Goal: Task Accomplishment & Management: Complete application form

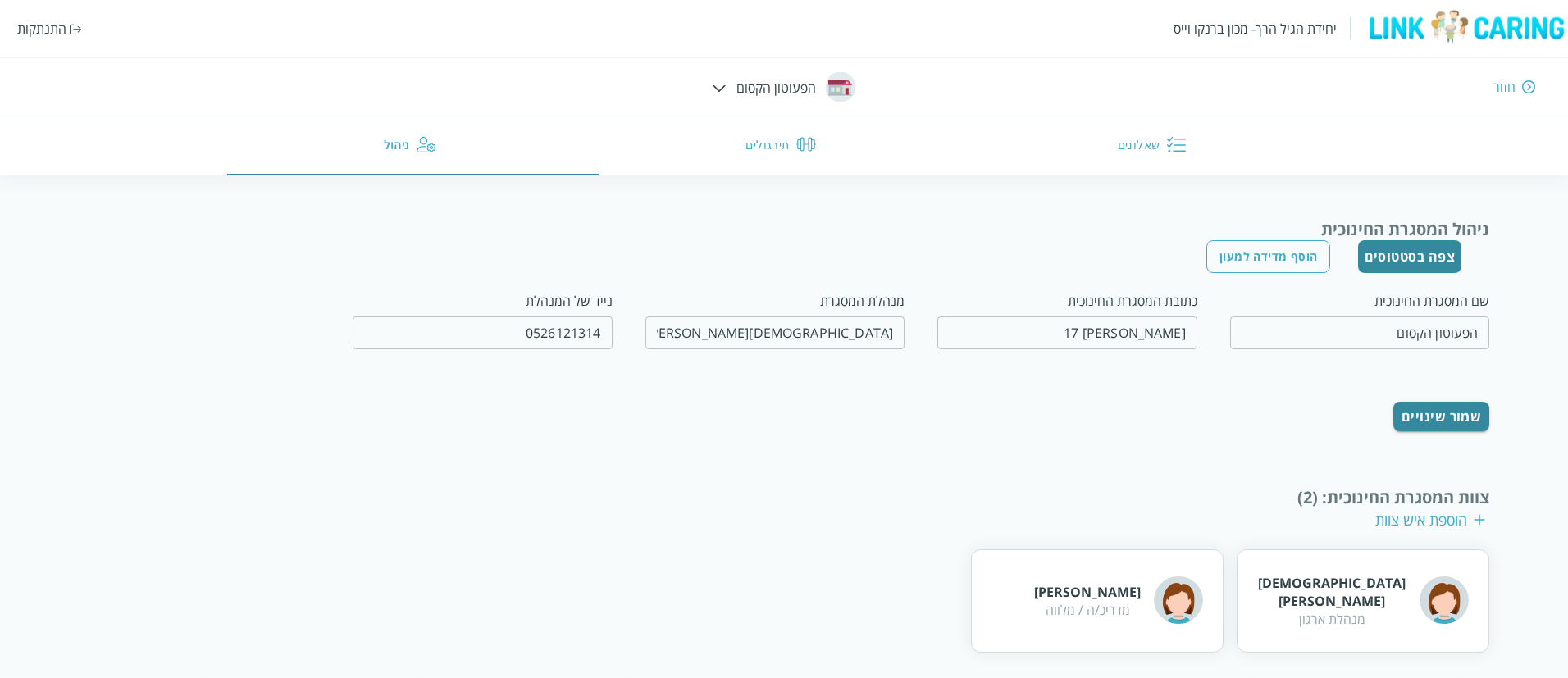
scroll to position [229, 0]
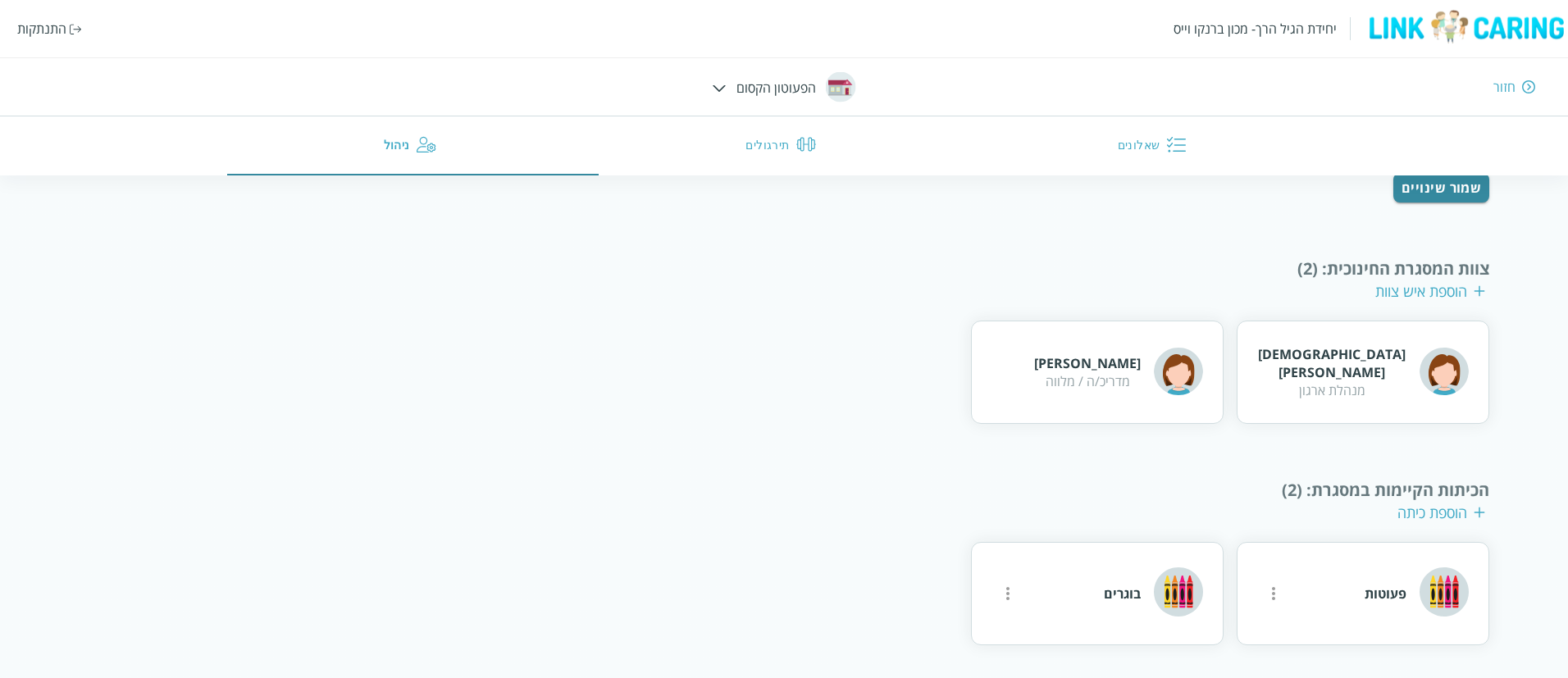
click at [62, 39] on div "יחידת הגיל הרך- מכון ברנקו וייס התנתקות" at bounding box center [784, 28] width 1568 height 58
click at [72, 36] on div "התנתקות" at bounding box center [49, 28] width 65 height 18
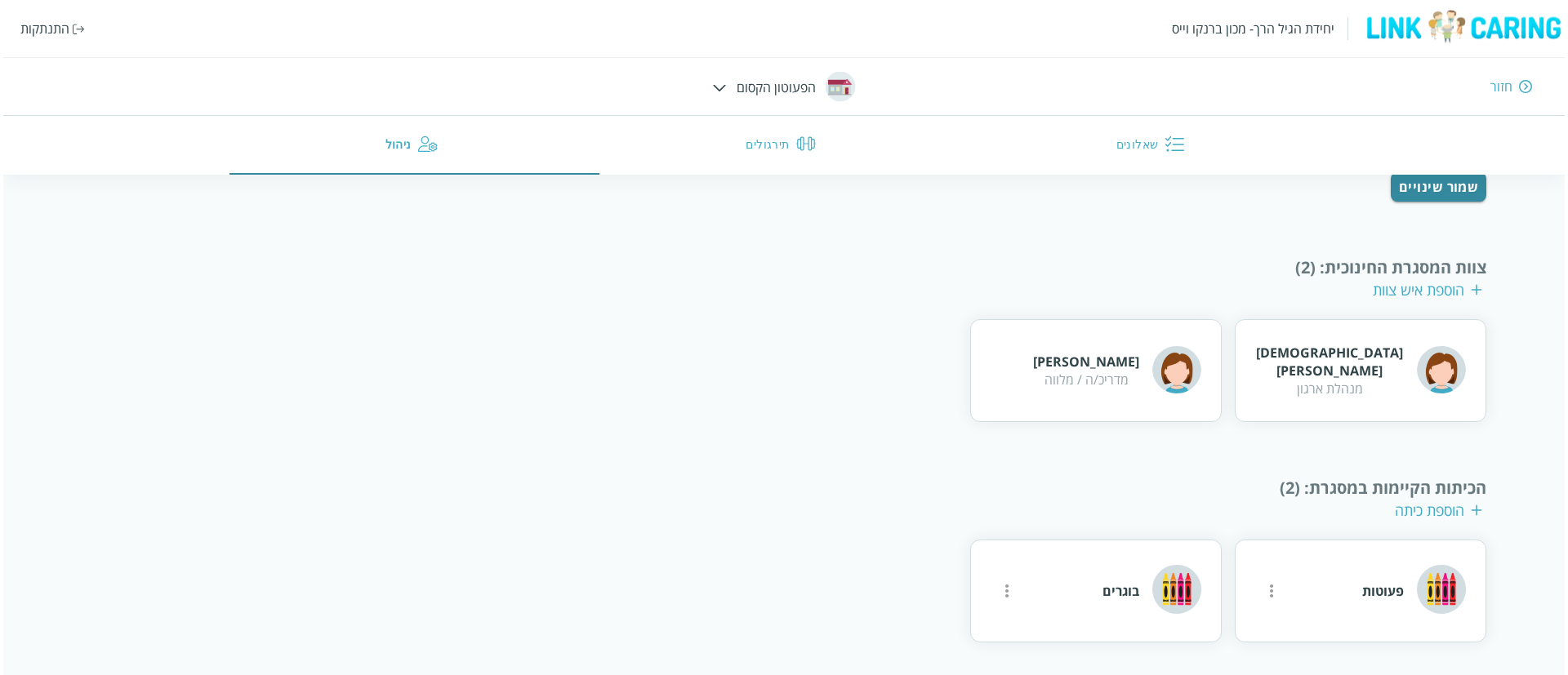
scroll to position [71, 0]
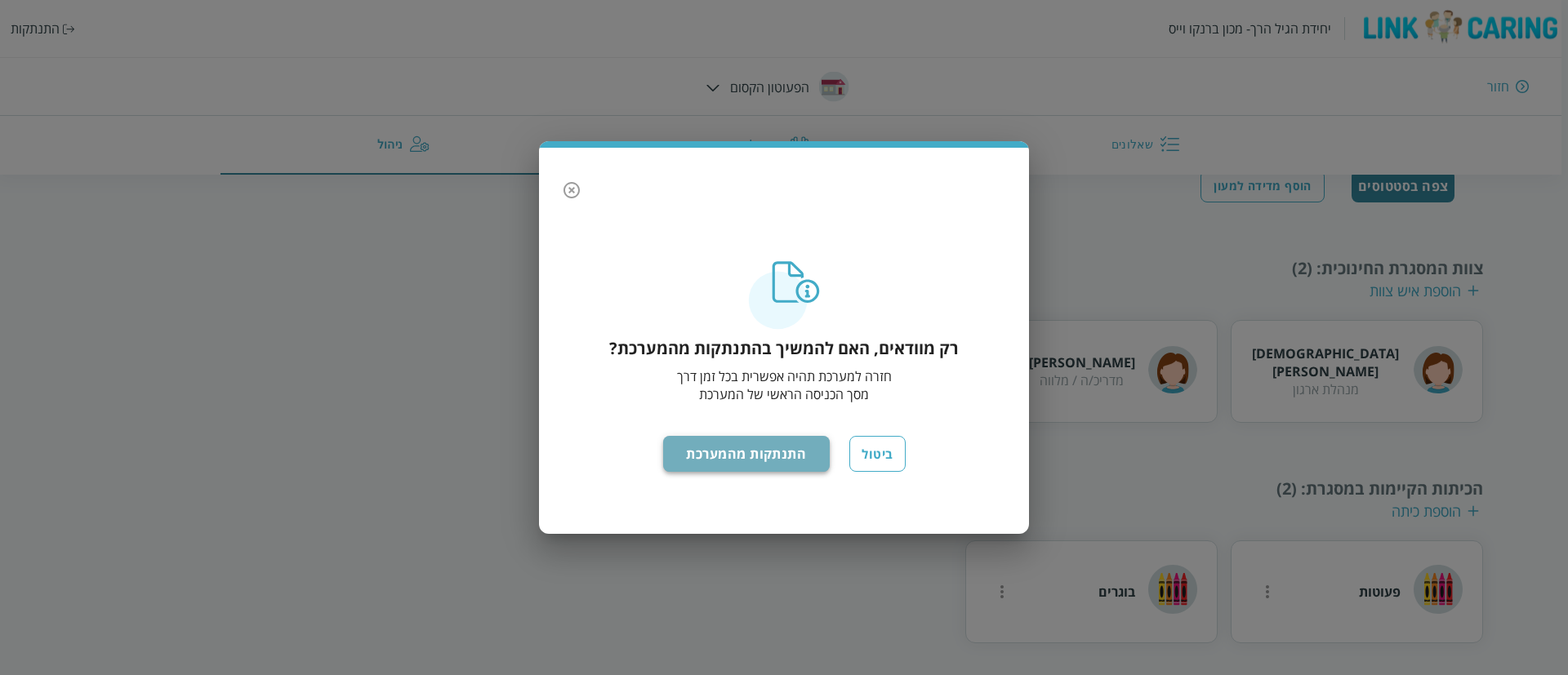
click at [701, 452] on button "התנתקות מהמערכת" at bounding box center [747, 454] width 167 height 36
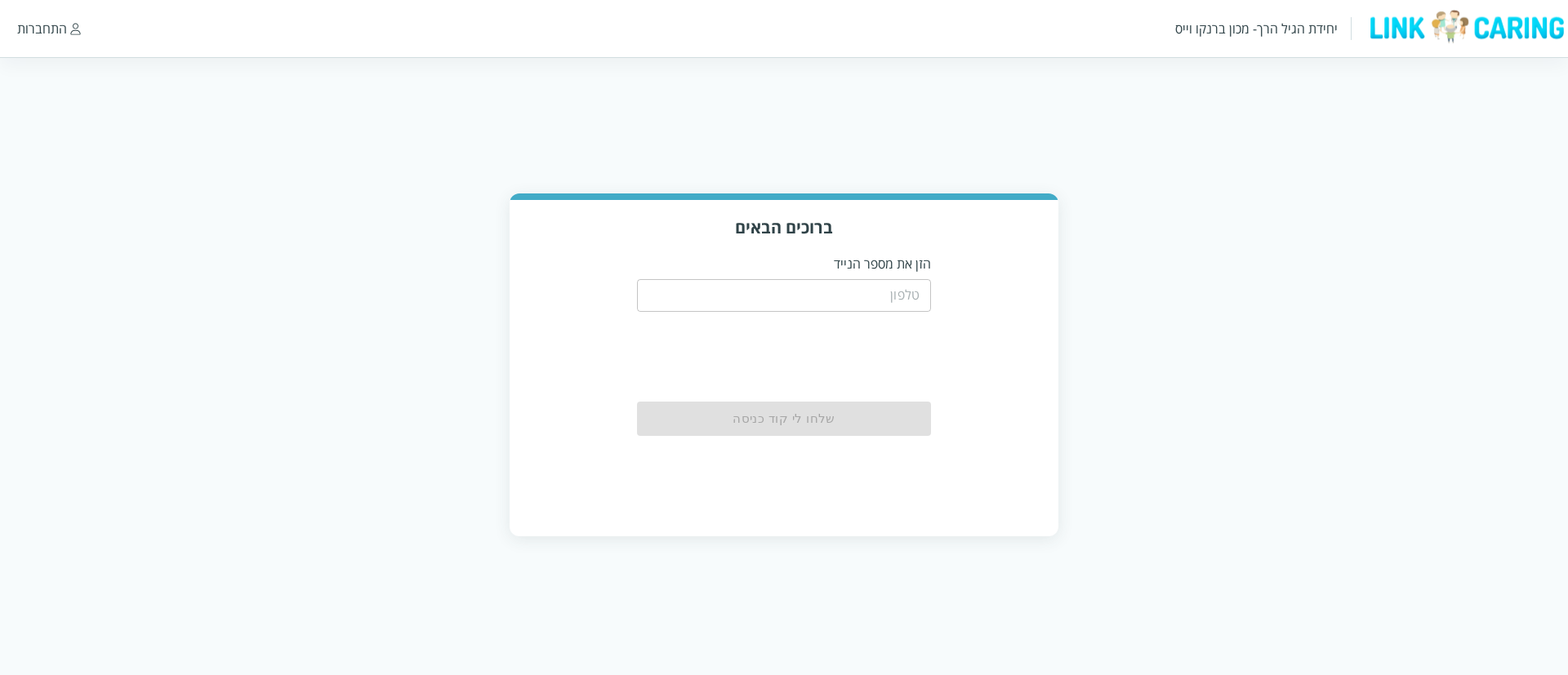
click at [775, 312] on div "​" at bounding box center [784, 293] width 293 height 42
click at [796, 301] on input "tel" at bounding box center [784, 295] width 293 height 33
type input "0525684248"
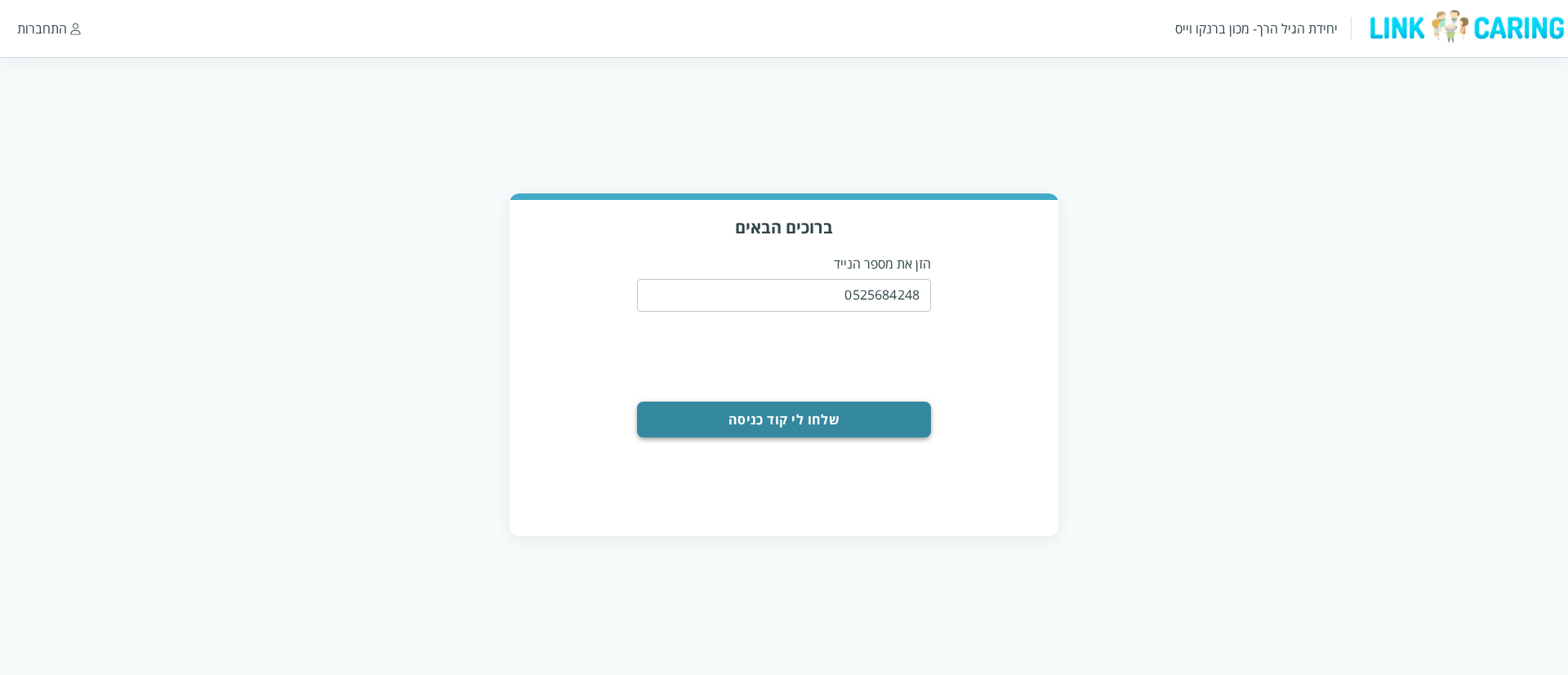
click at [848, 420] on button "שלחו לי קוד כניסה" at bounding box center [784, 419] width 293 height 36
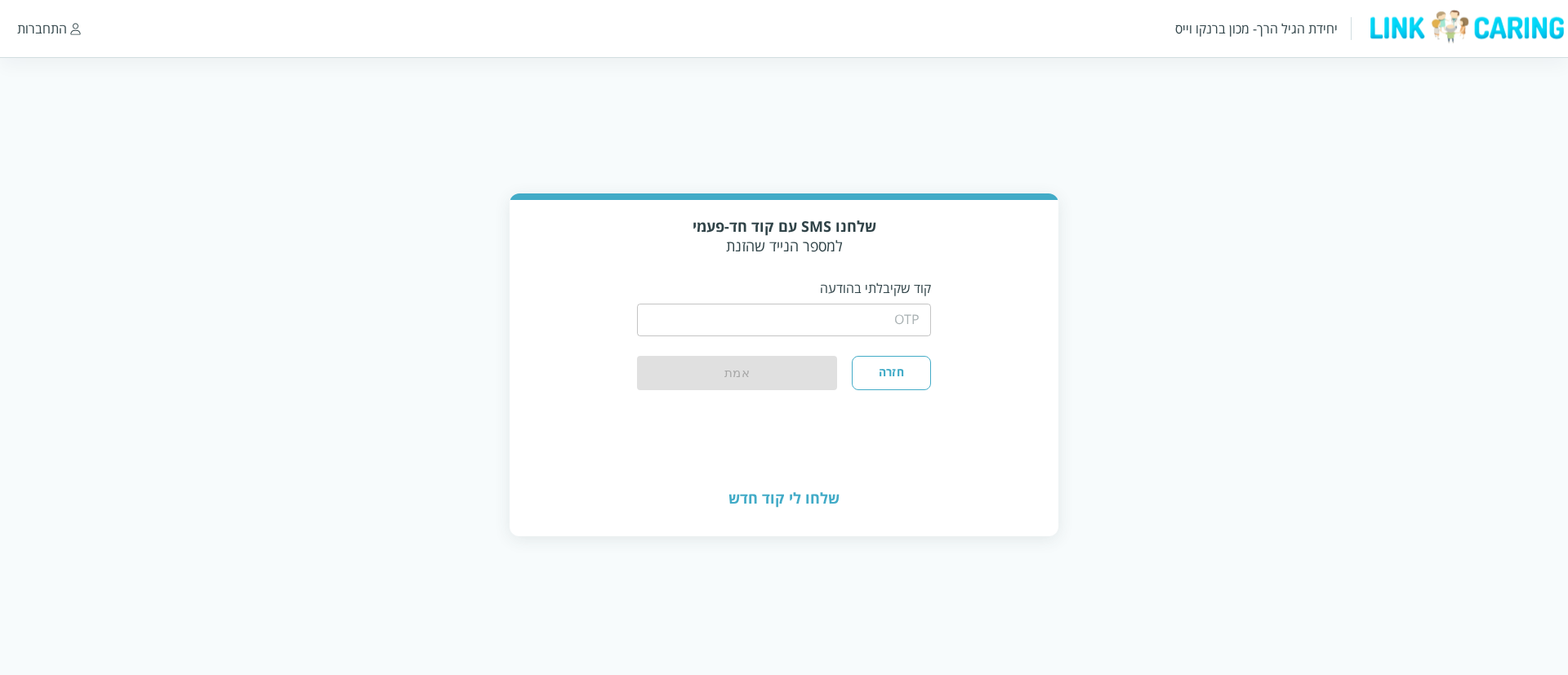
click at [770, 324] on input "string" at bounding box center [784, 320] width 293 height 33
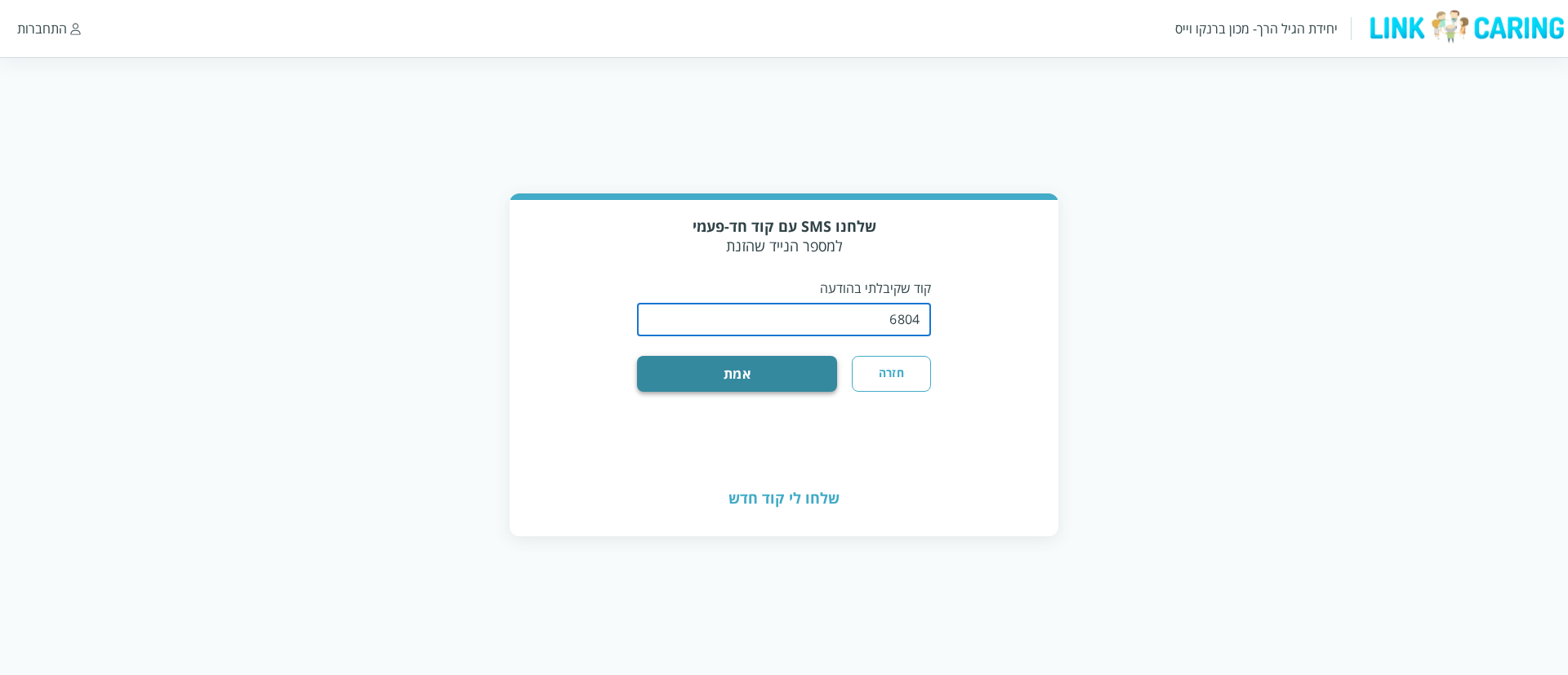
type input "6804"
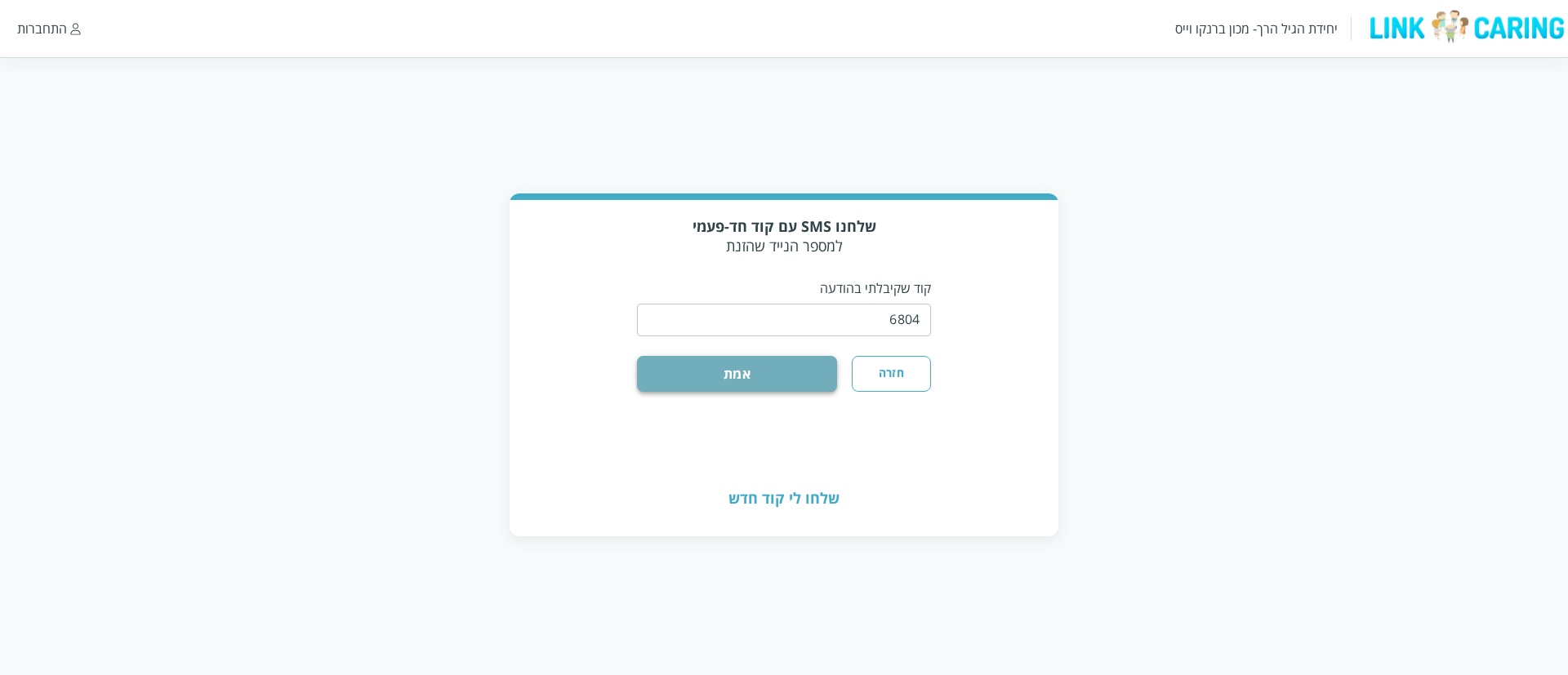
click at [776, 367] on button "אמת" at bounding box center [736, 373] width 200 height 36
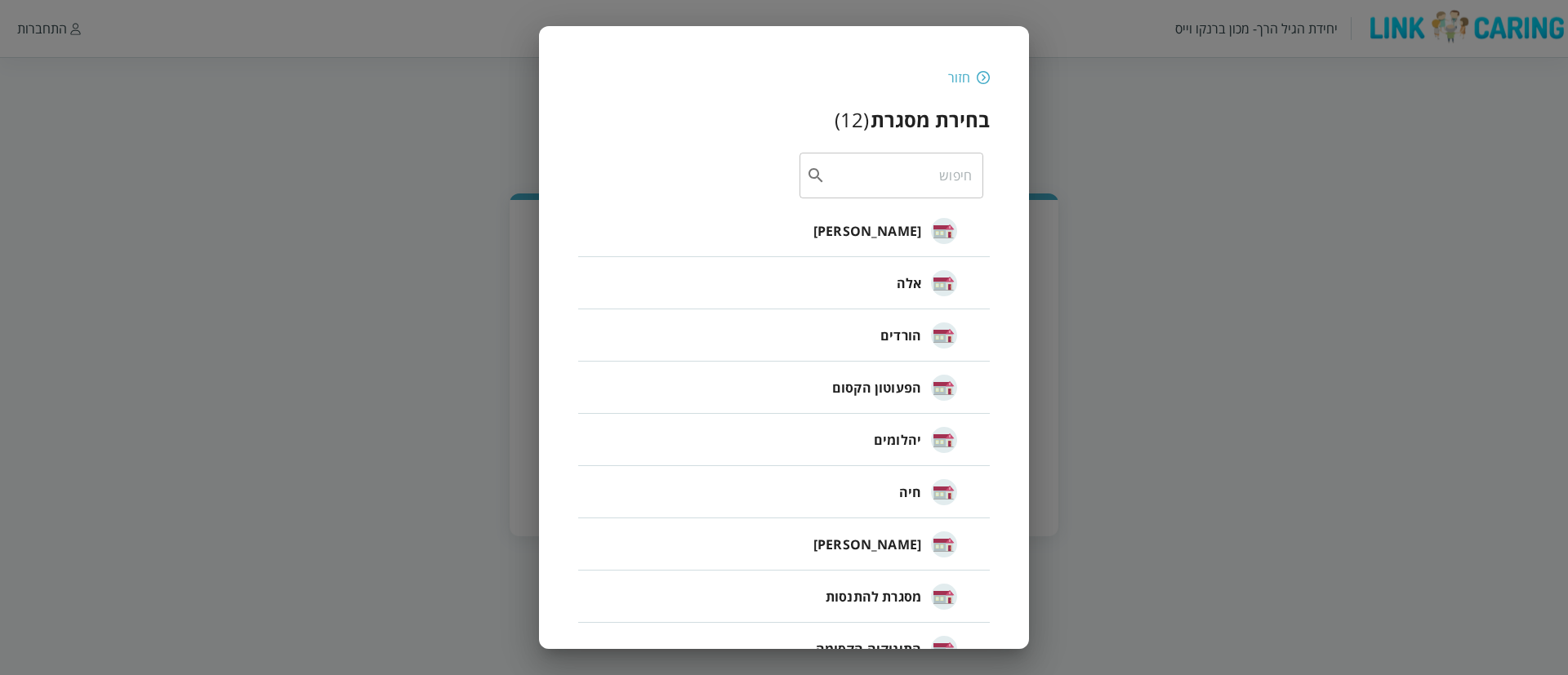
click at [993, 66] on div "חזור בחירת מסגרת ( 12 ) ​ טרומפלדור אלה הורדים הפעוטון הקסום יהלומים חיה יונדב …" at bounding box center [784, 437] width 490 height 822
click at [982, 76] on img at bounding box center [983, 78] width 13 height 15
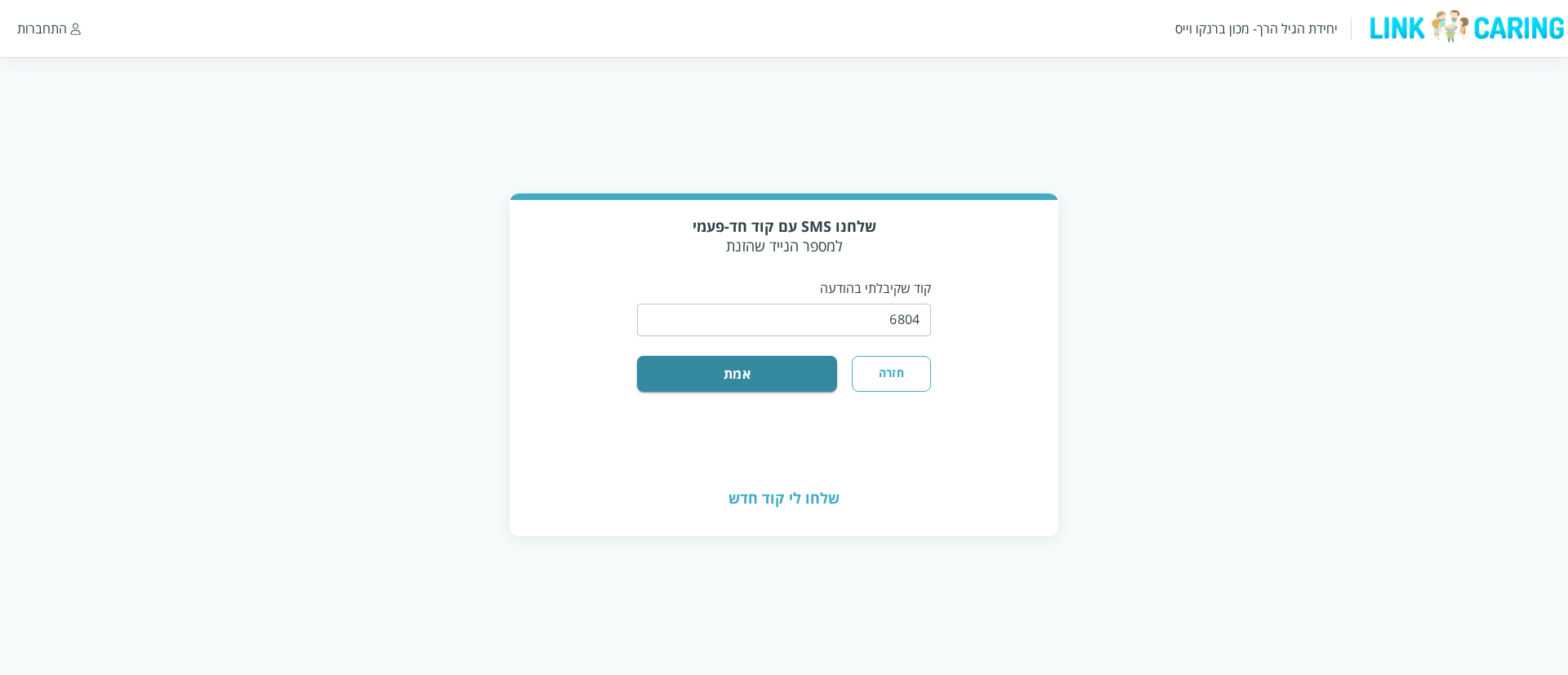
click at [50, 32] on div "התחברות" at bounding box center [41, 28] width 50 height 18
click at [834, 336] on input "string" at bounding box center [784, 320] width 293 height 33
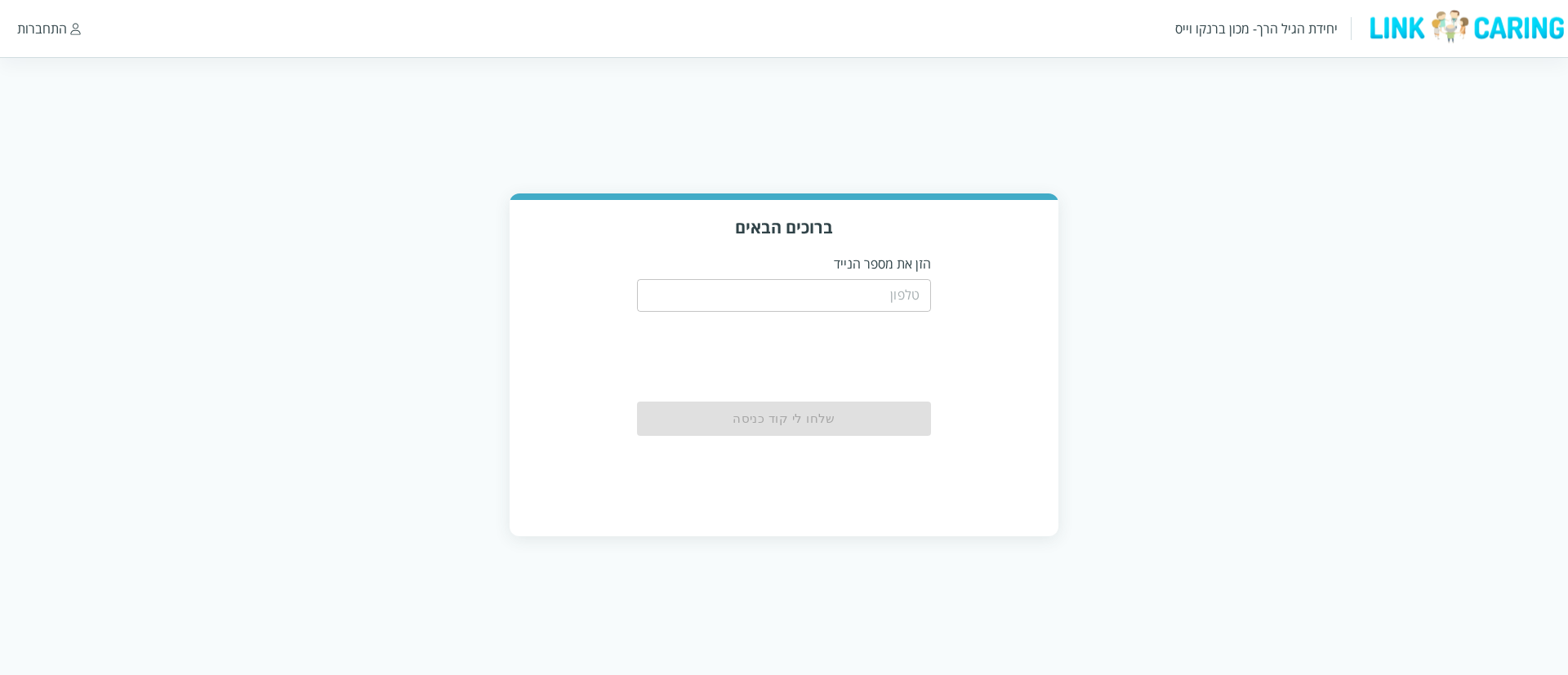
click at [865, 279] on input "tel" at bounding box center [784, 295] width 293 height 33
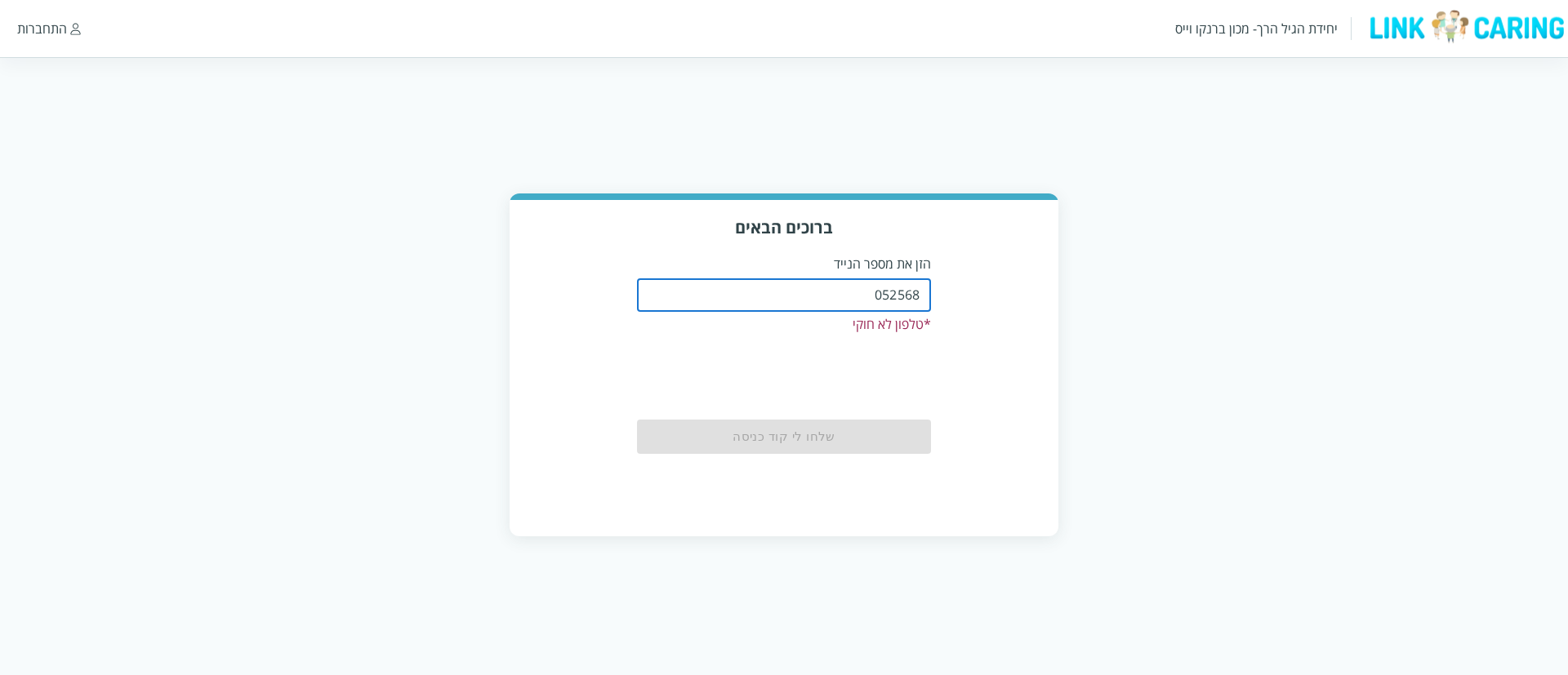
type input "0525684248"
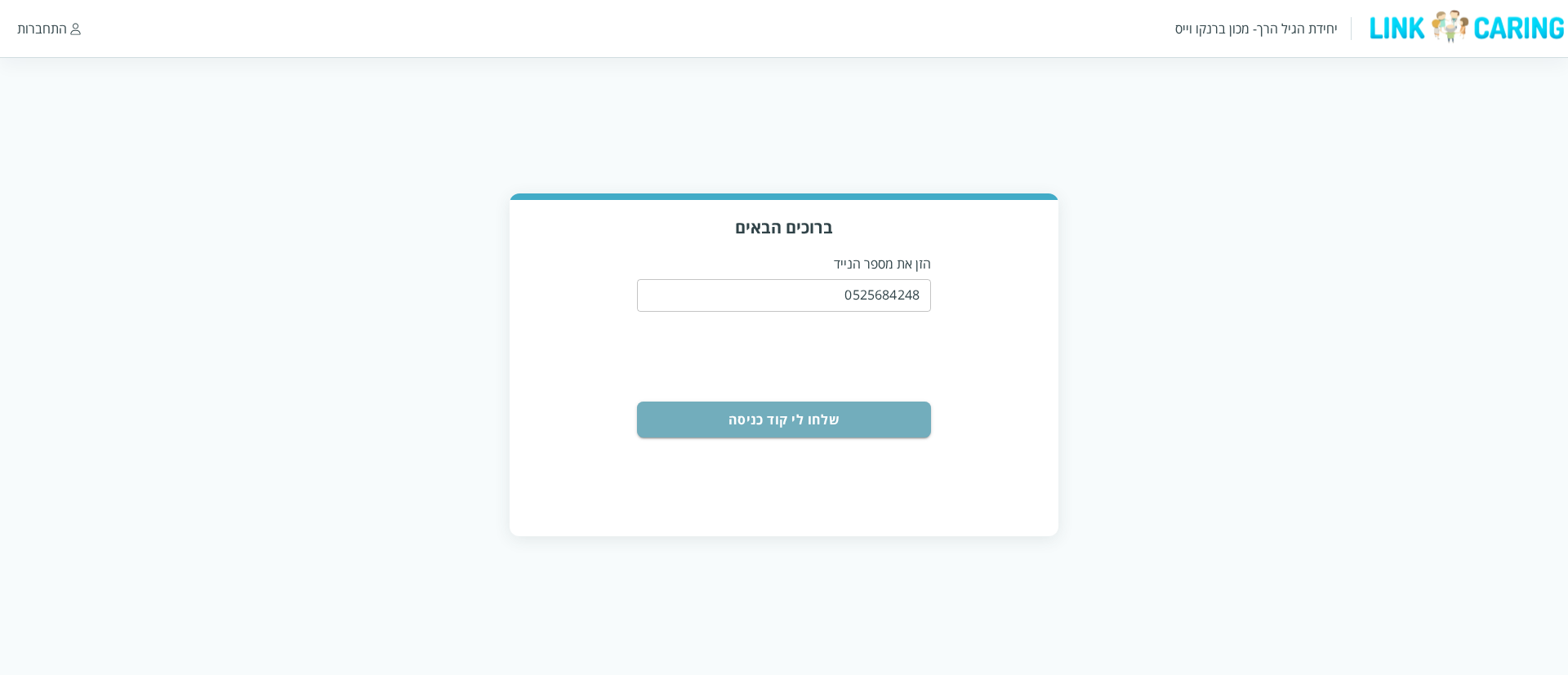
click at [875, 416] on button "שלחו לי קוד כניסה" at bounding box center [784, 419] width 293 height 36
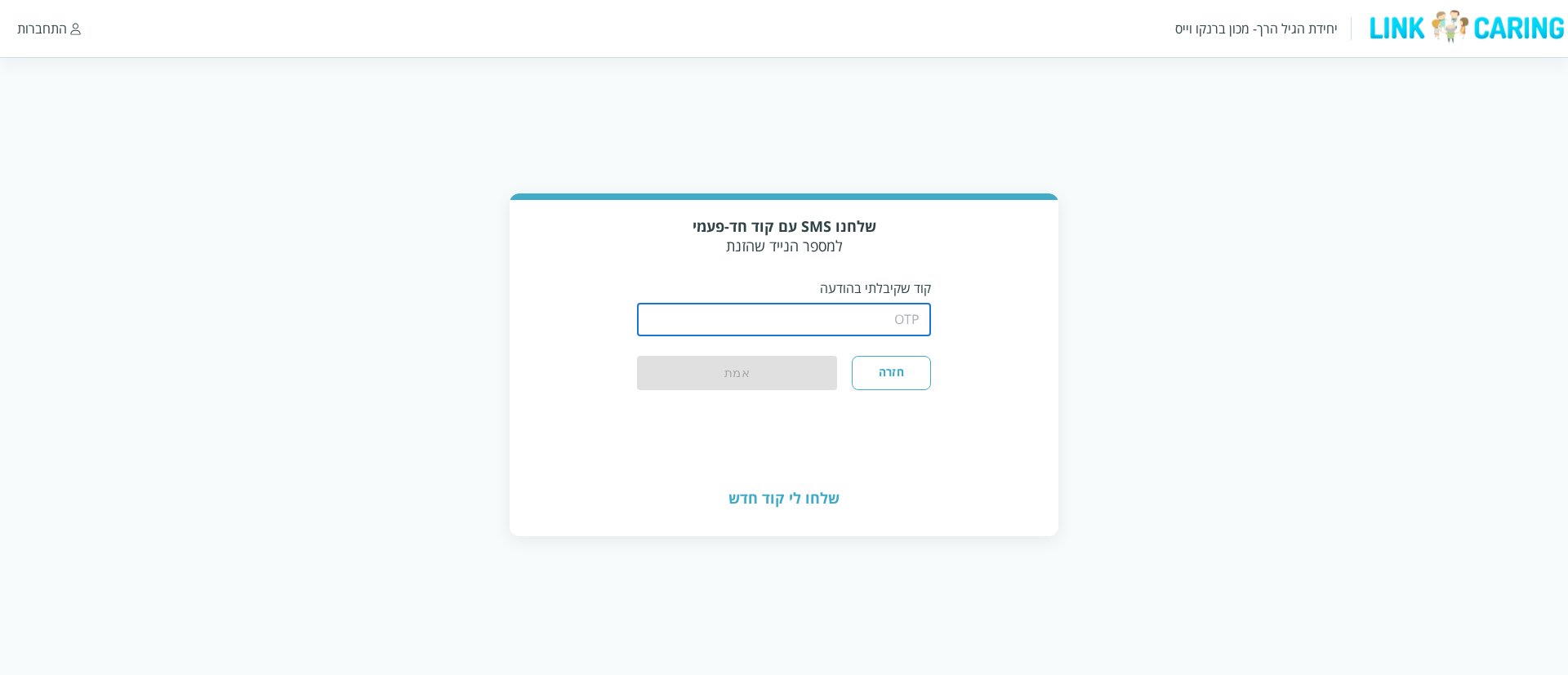
click at [795, 321] on input "string" at bounding box center [784, 320] width 293 height 33
type input "3237"
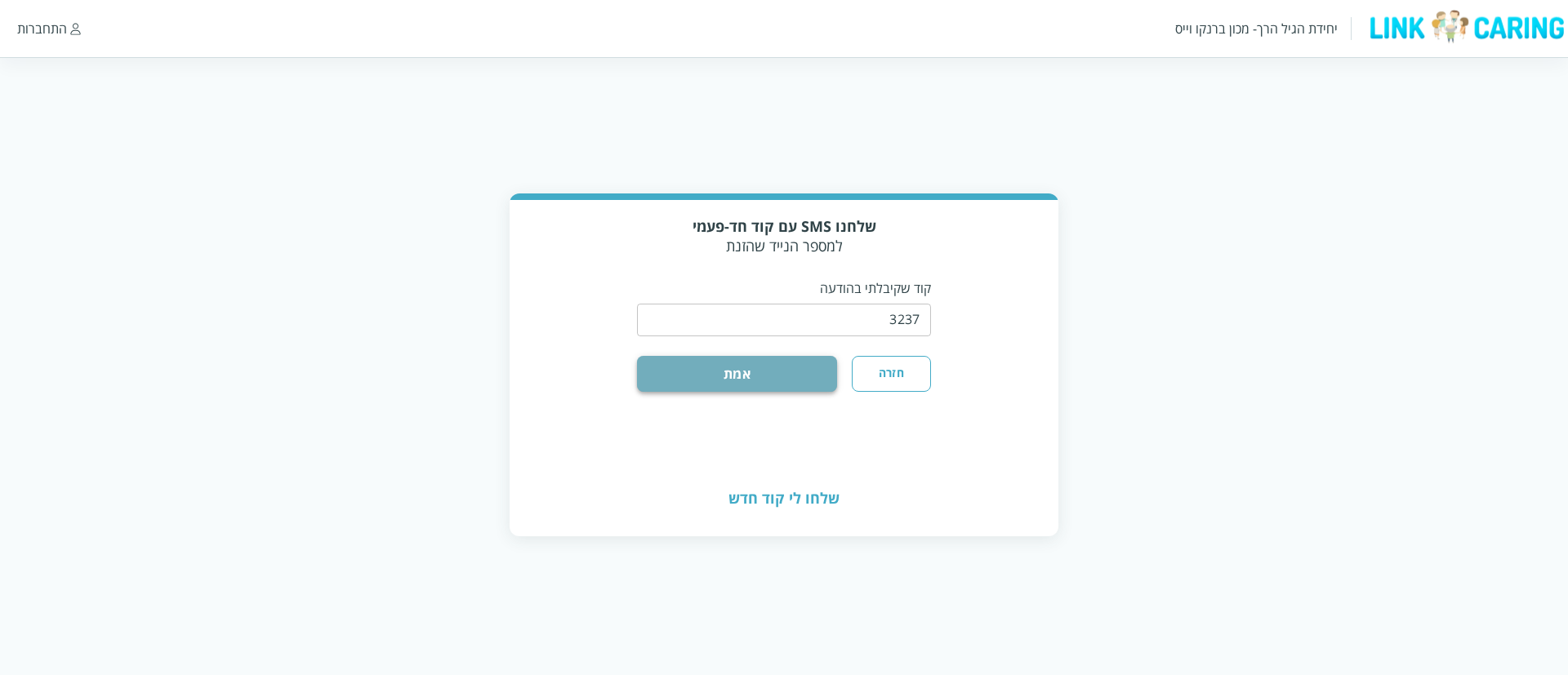
click at [807, 384] on button "אמת" at bounding box center [736, 373] width 200 height 36
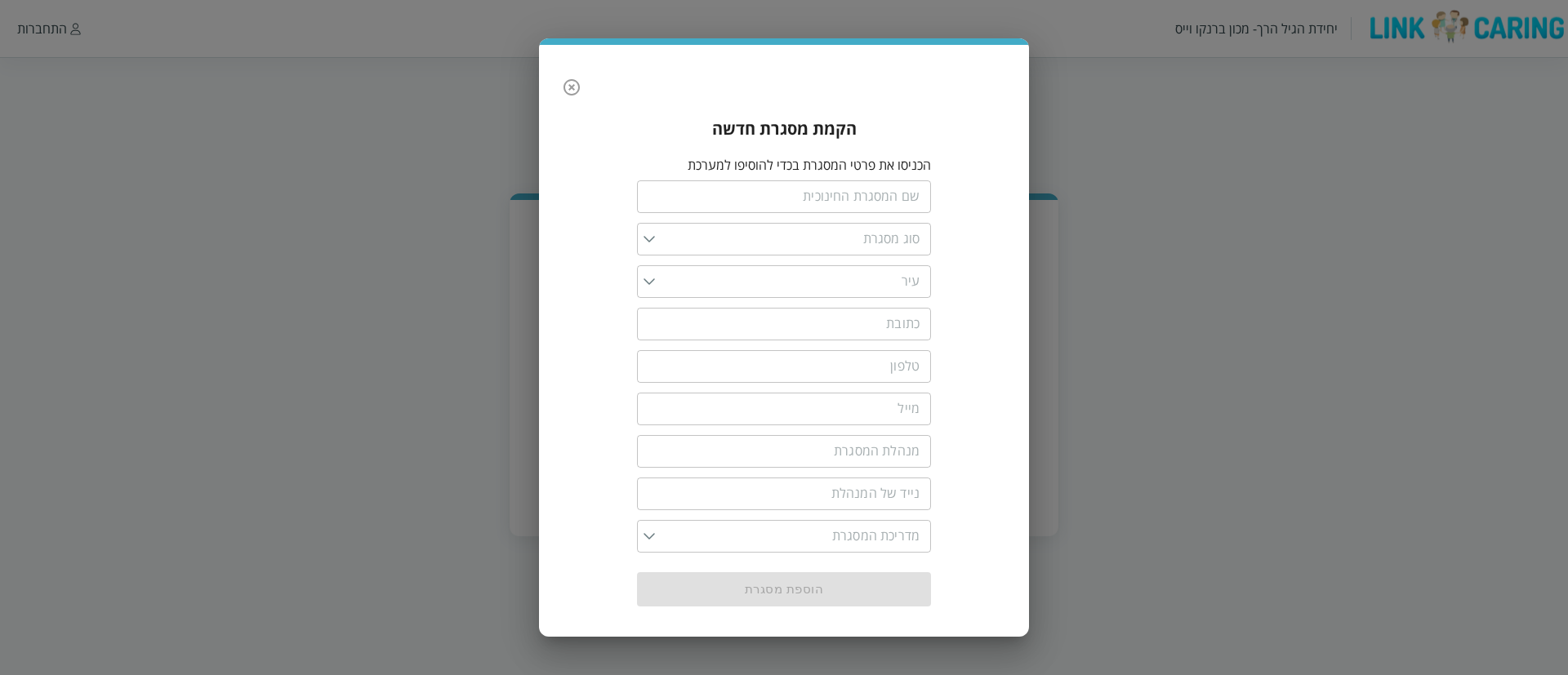
click at [572, 83] on icon "button" at bounding box center [571, 86] width 20 height 20
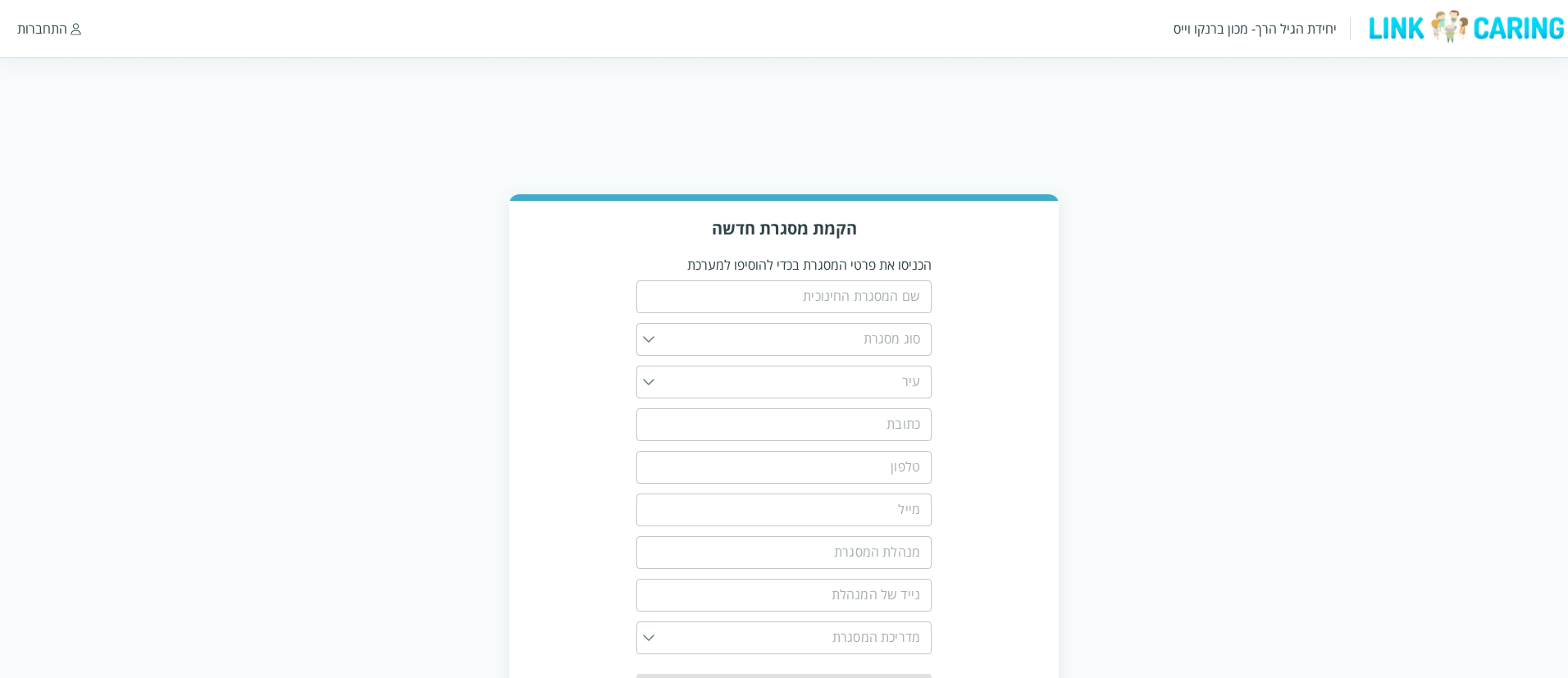
scroll to position [79, 0]
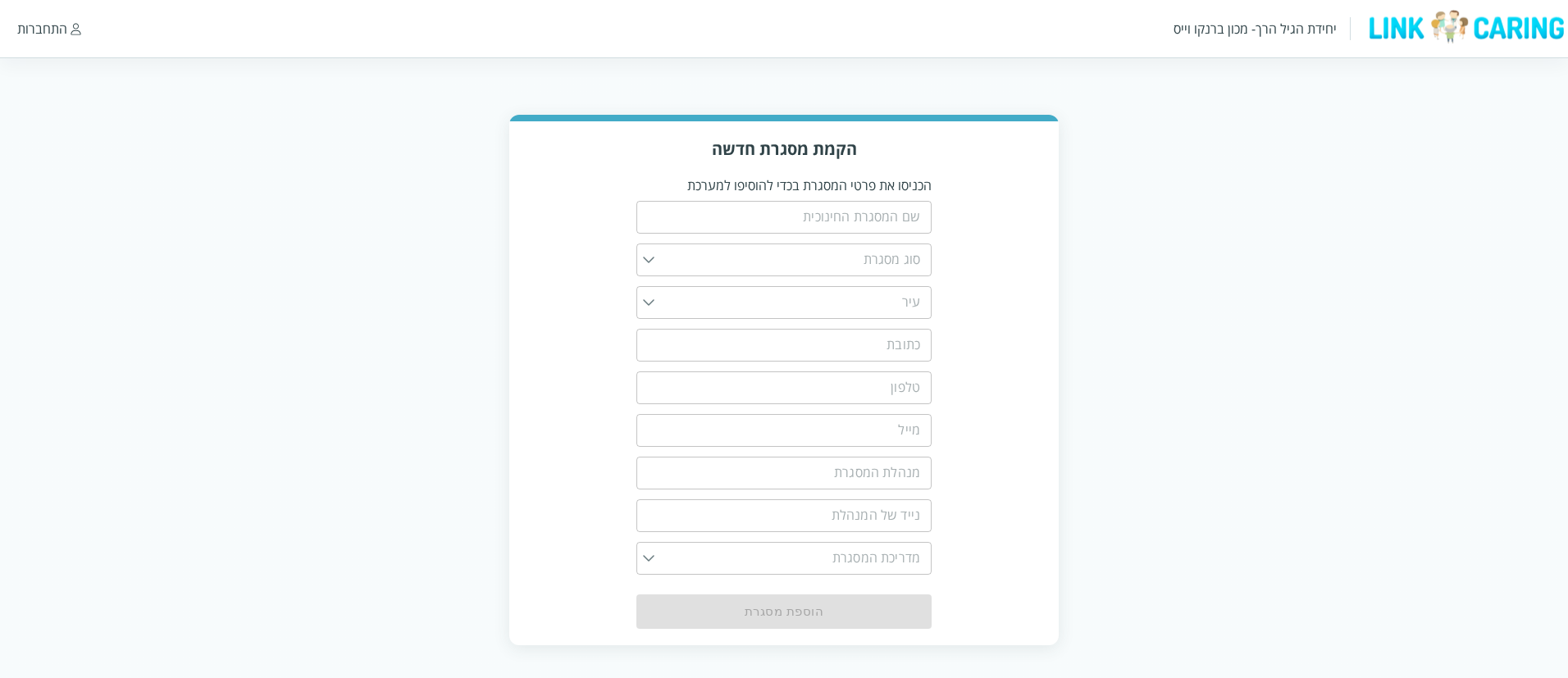
click at [54, 34] on div "התחברות" at bounding box center [42, 28] width 50 height 18
click at [56, 32] on div "התחברות" at bounding box center [42, 28] width 50 height 18
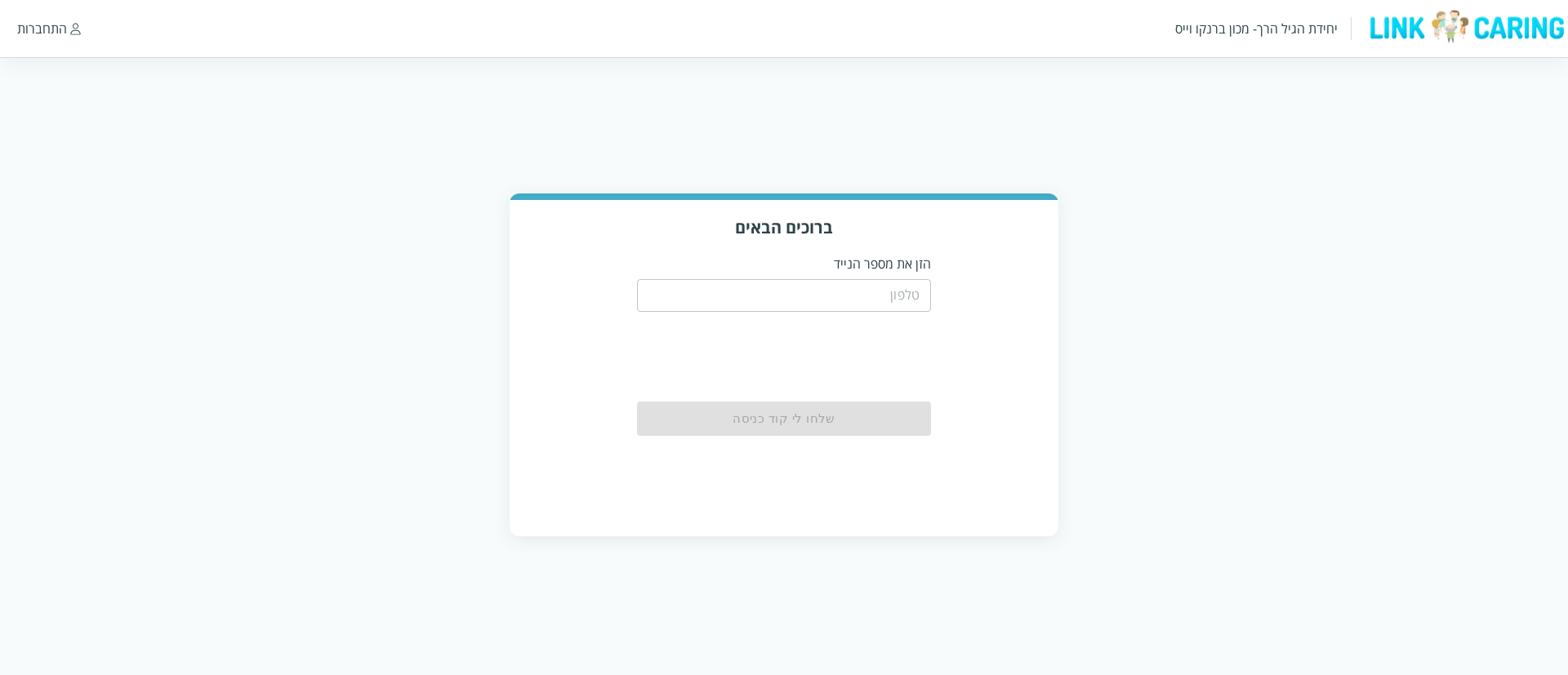
click at [854, 292] on input "tel" at bounding box center [784, 295] width 293 height 33
type input "0525684248"
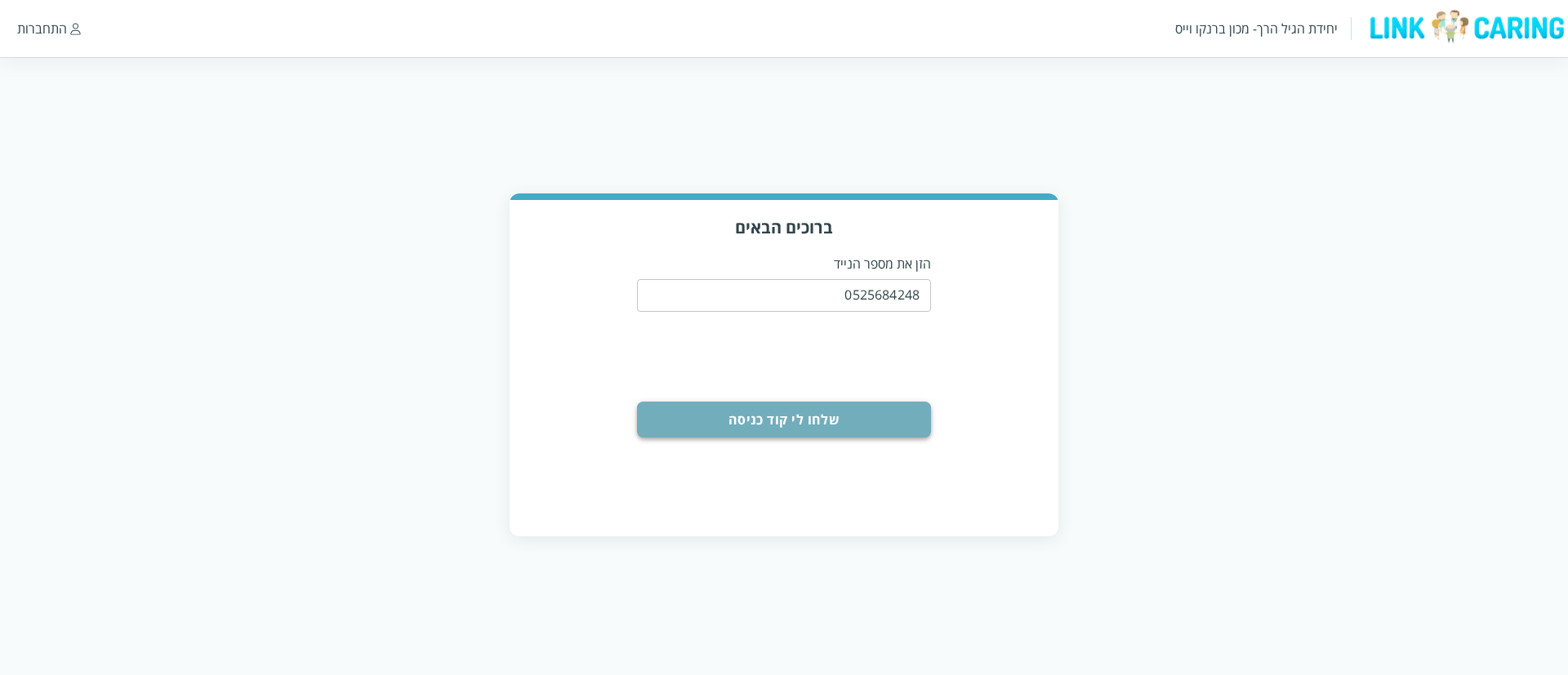
click at [832, 415] on button "שלחו לי קוד כניסה" at bounding box center [784, 419] width 293 height 36
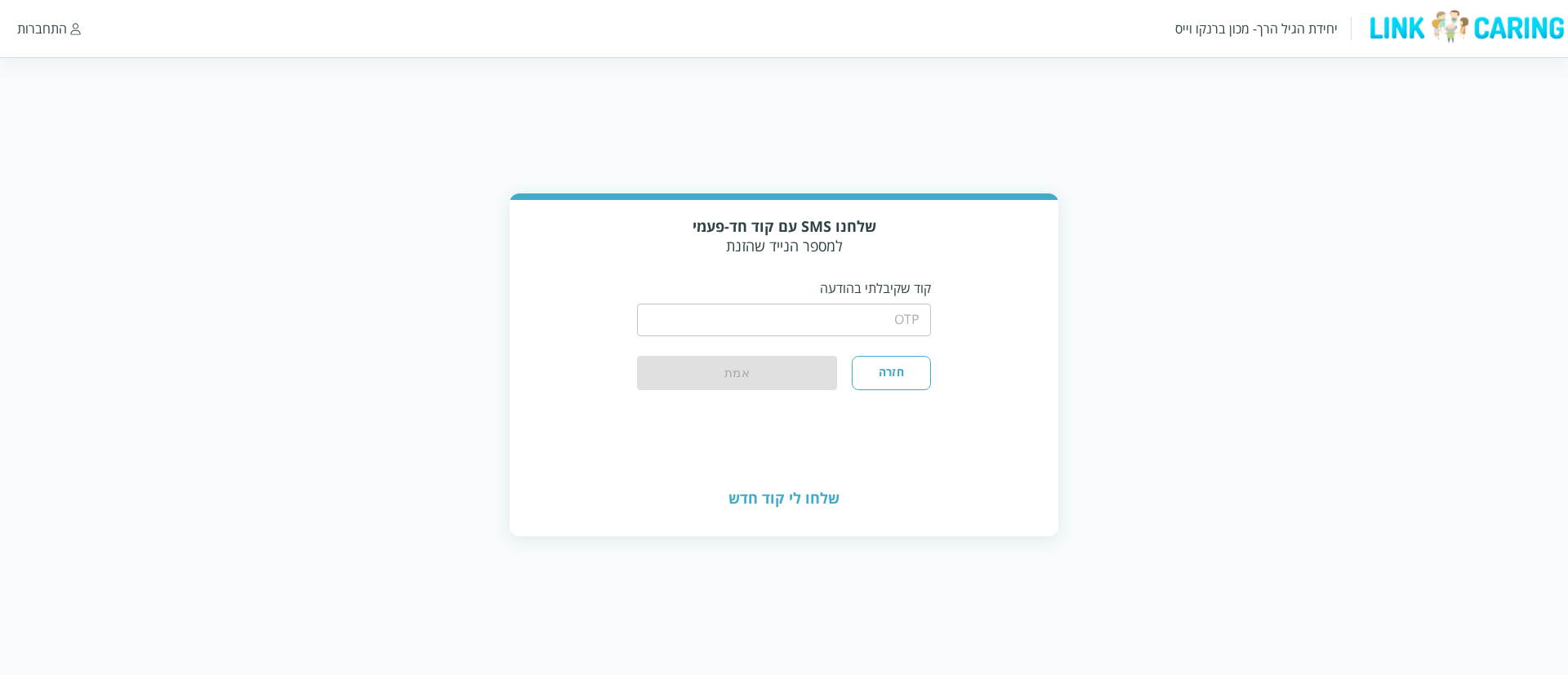
click at [792, 370] on div "חזרה אמת" at bounding box center [784, 372] width 293 height 34
click at [784, 320] on input "string" at bounding box center [784, 320] width 293 height 33
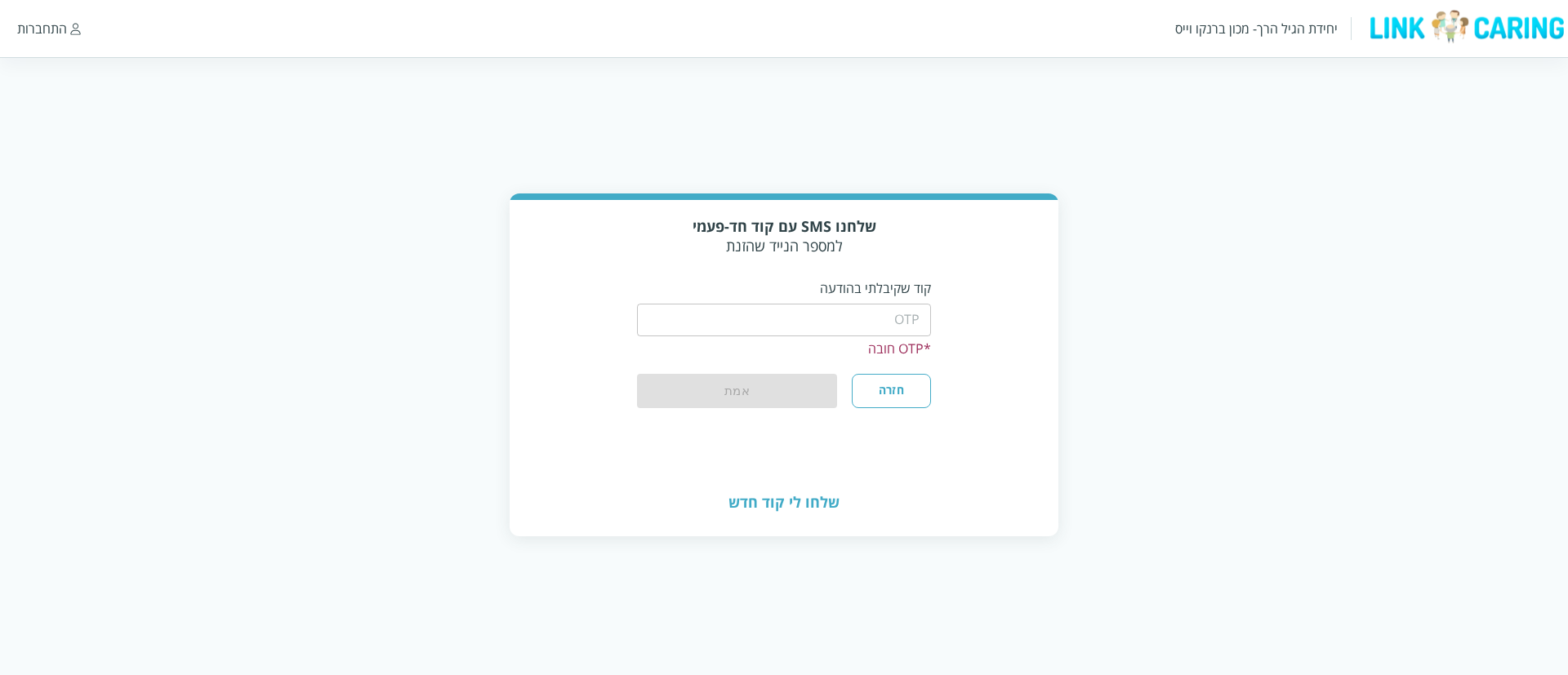
click at [38, 4] on div "יחידת הגיל הרך- מכון ברנקו וייס התחברות" at bounding box center [784, 28] width 1568 height 57
click at [49, 21] on div "התחברות" at bounding box center [41, 28] width 50 height 18
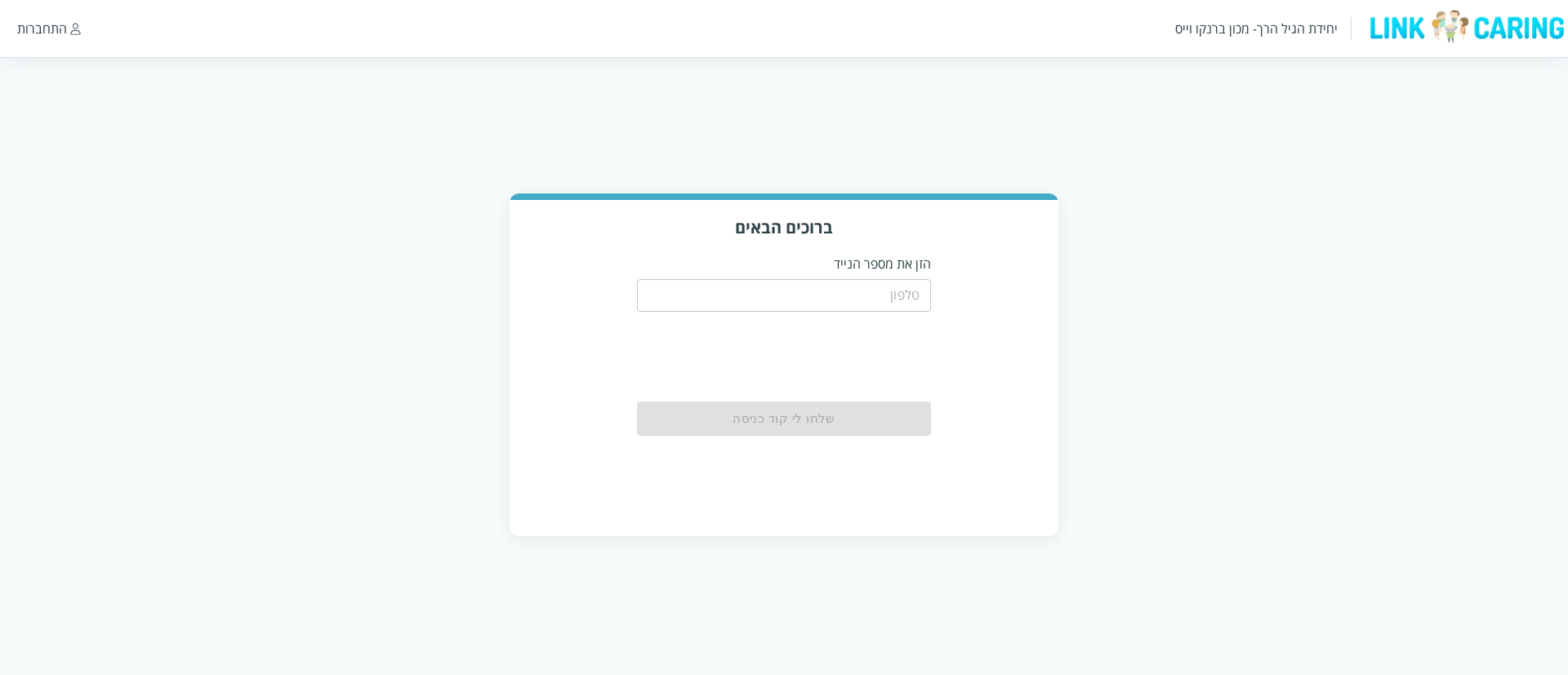
click at [819, 270] on p "הזן את מספר הנייד" at bounding box center [784, 263] width 293 height 18
click at [822, 279] on input "tel" at bounding box center [784, 295] width 293 height 33
type input "0525684248"
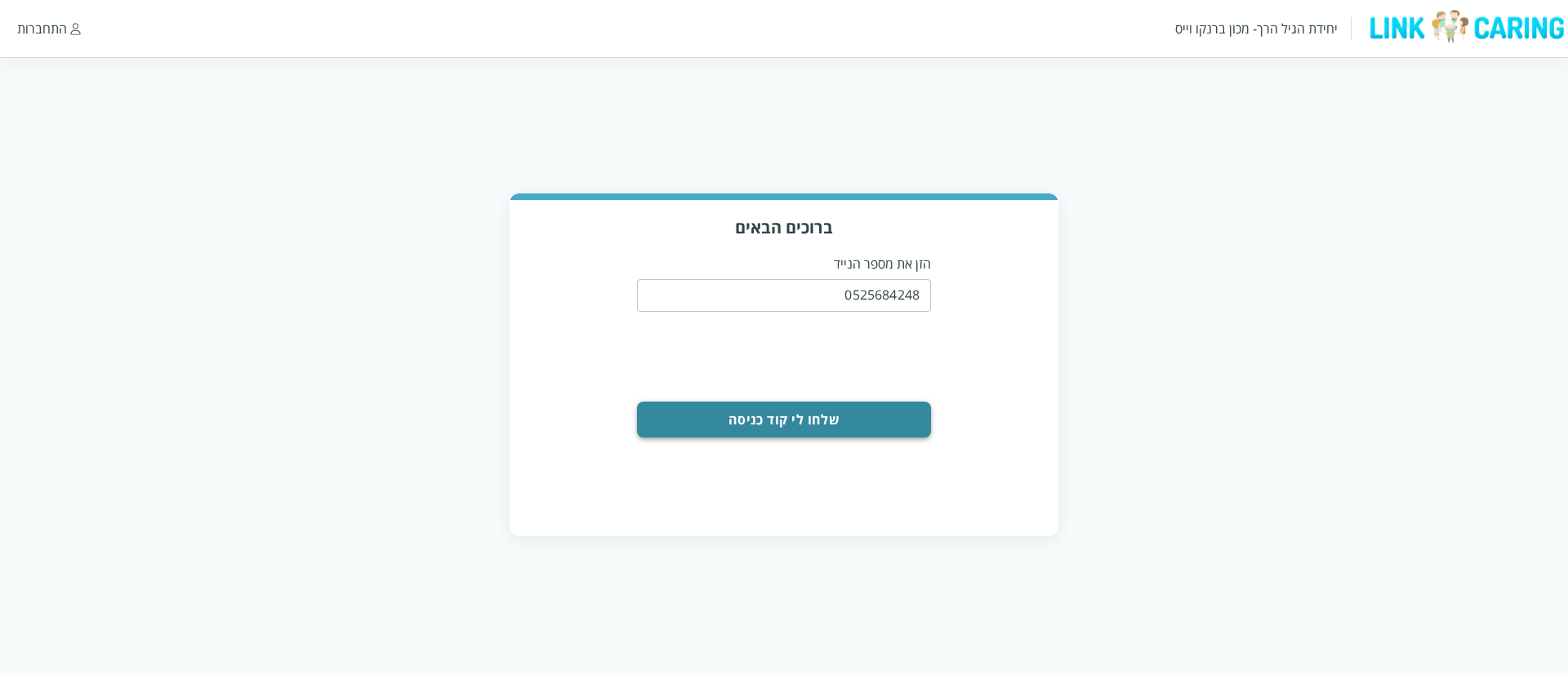
click at [820, 428] on button "שלחו לי קוד כניסה" at bounding box center [784, 419] width 293 height 36
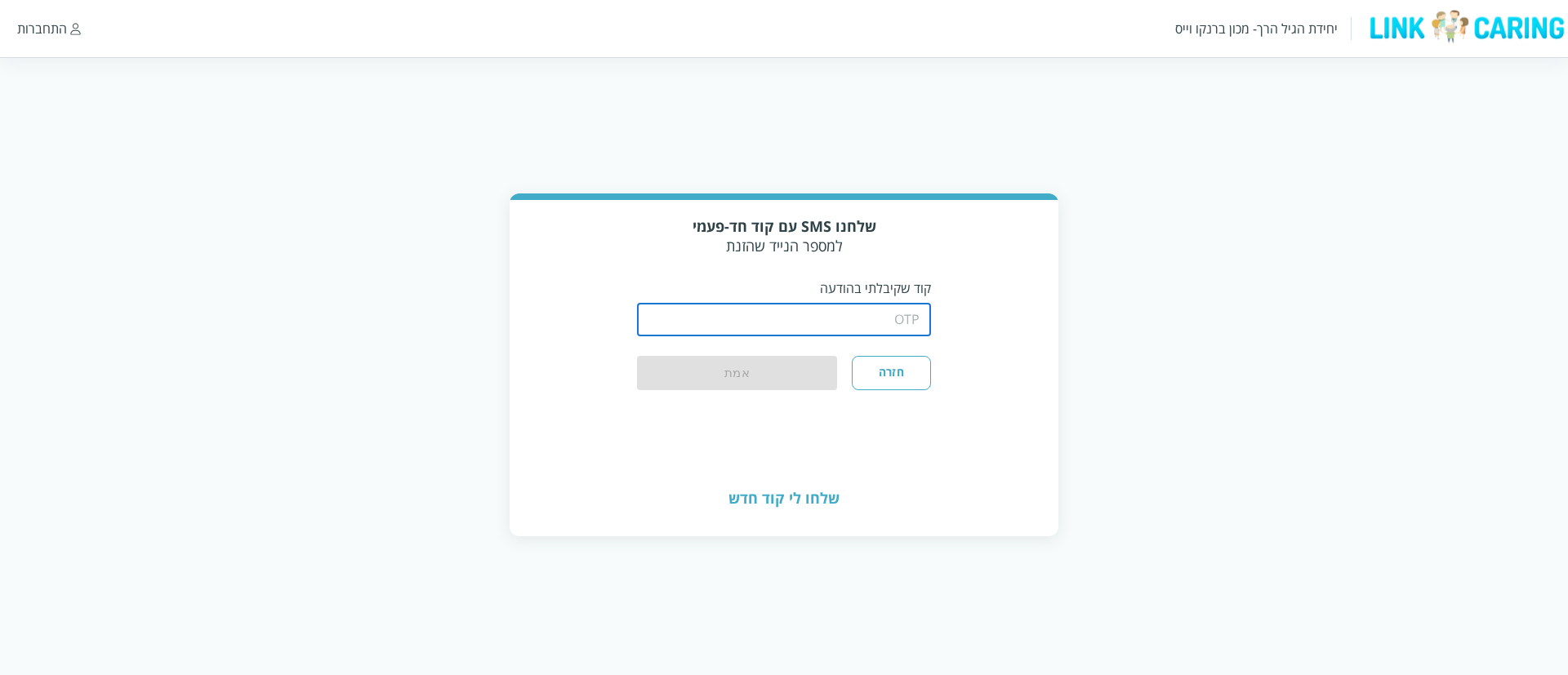
click at [764, 312] on input "string" at bounding box center [784, 320] width 293 height 33
type input "5755"
click at [773, 362] on button "אמת" at bounding box center [736, 373] width 200 height 36
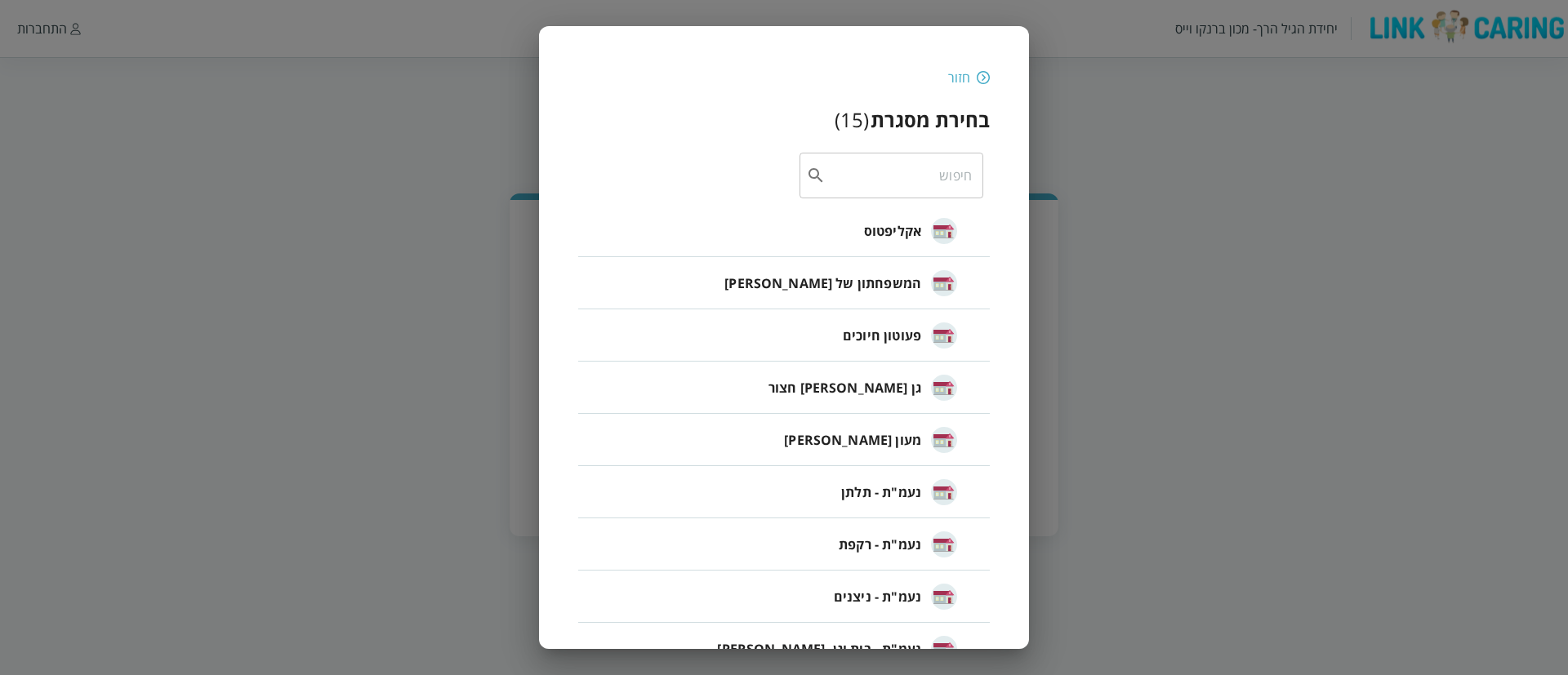
click at [976, 86] on div "חזור" at bounding box center [784, 77] width 411 height 18
